Goal: Transaction & Acquisition: Purchase product/service

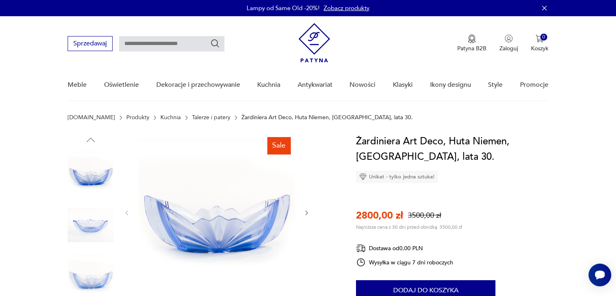
click at [495, 224] on div "Żardiniera Art Deco, Huta Niemen, [GEOGRAPHIC_DATA], lata 30. Unikat - tylko je…" at bounding box center [452, 255] width 192 height 243
drag, startPoint x: 0, startPoint y: 0, endPoint x: 460, endPoint y: 214, distance: 507.6
click at [460, 214] on div "Żardiniera Art Deco, Huta Niemen, [GEOGRAPHIC_DATA], lata 30. Unikat - tylko je…" at bounding box center [452, 255] width 192 height 243
click at [303, 211] on icon "button" at bounding box center [306, 212] width 7 height 7
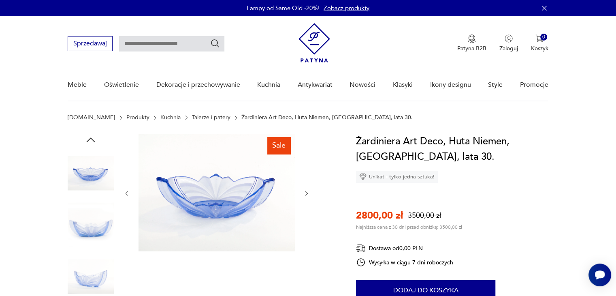
click at [303, 211] on div at bounding box center [217, 193] width 186 height 119
